Goal: Task Accomplishment & Management: Manage account settings

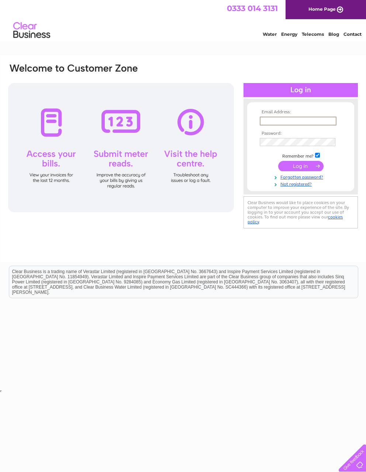
type input "london@kartina.tv"
click at [297, 166] on input "submit" at bounding box center [300, 165] width 45 height 10
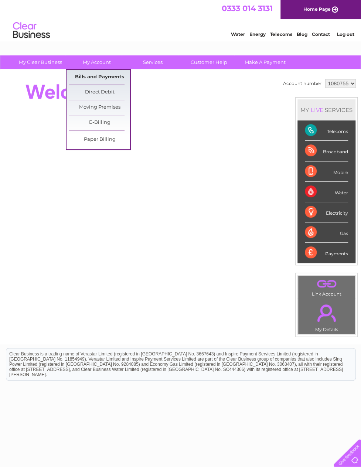
click at [112, 79] on link "Bills and Payments" at bounding box center [99, 77] width 61 height 15
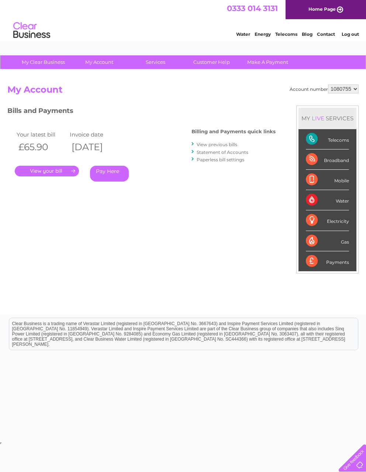
click at [53, 169] on link "." at bounding box center [47, 171] width 64 height 11
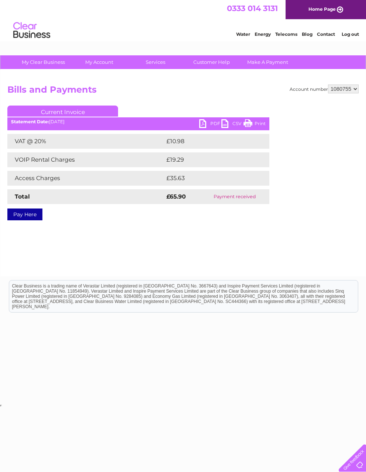
click at [208, 121] on link "PDF" at bounding box center [210, 124] width 22 height 11
